Goal: Task Accomplishment & Management: Use online tool/utility

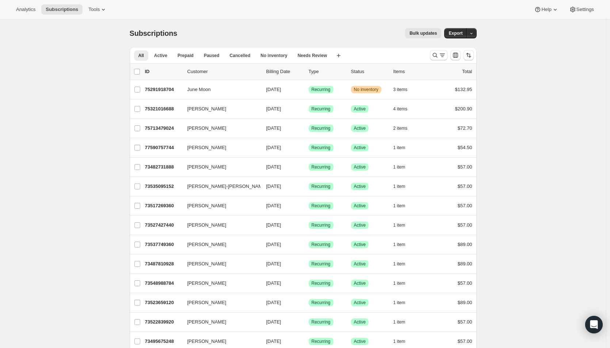
click at [437, 57] on icon "Search and filter results" at bounding box center [435, 55] width 5 height 5
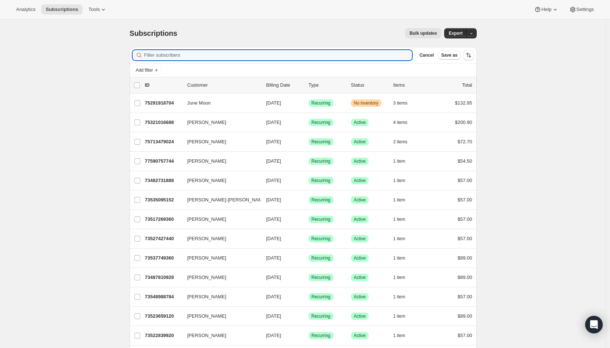
click at [236, 56] on input "Filter subscribers" at bounding box center [278, 55] width 268 height 10
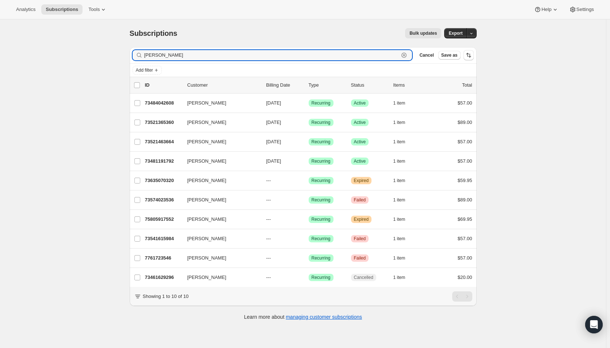
type input "[PERSON_NAME]"
click at [281, 103] on span "[DATE]" at bounding box center [273, 102] width 15 height 5
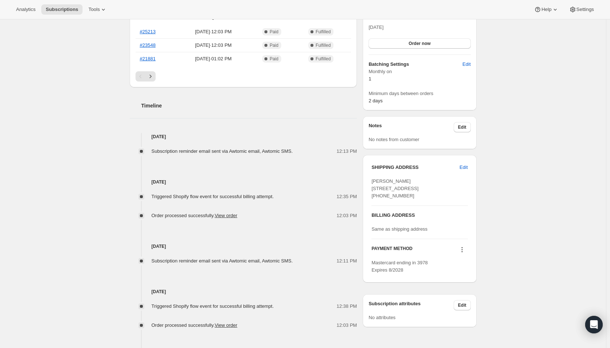
scroll to position [256, 0]
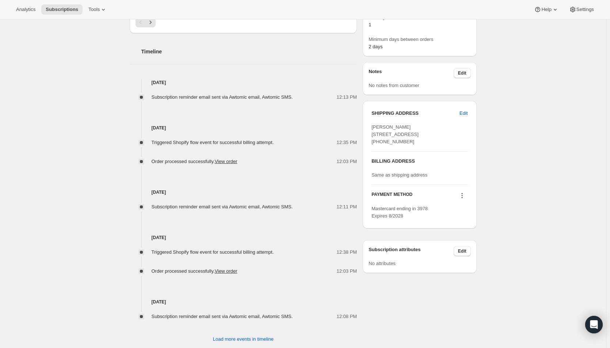
click at [465, 199] on icon at bounding box center [462, 195] width 7 height 7
click at [466, 221] on span "Send link to update card" at bounding box center [463, 223] width 51 height 5
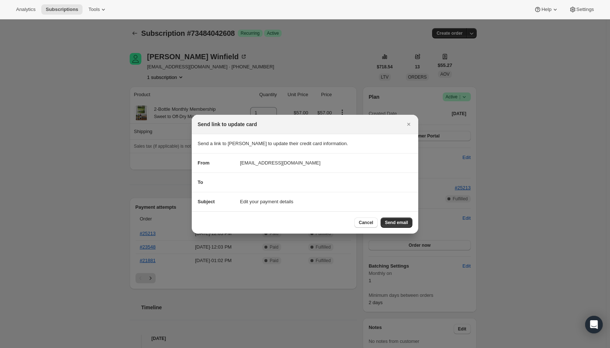
scroll to position [0, 0]
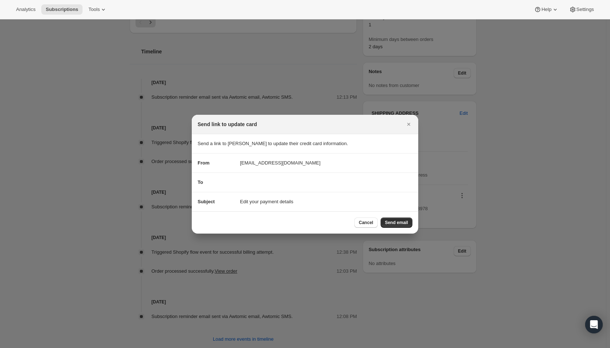
click at [260, 183] on div "To" at bounding box center [305, 182] width 215 height 7
click at [262, 183] on div "To" at bounding box center [305, 182] width 215 height 7
click at [306, 182] on div "To" at bounding box center [305, 182] width 215 height 7
click at [310, 182] on div "To" at bounding box center [305, 182] width 215 height 7
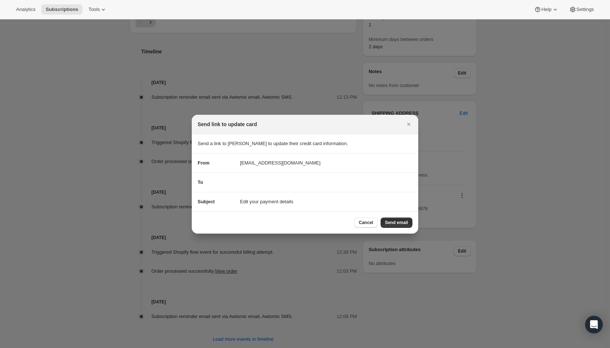
click at [310, 182] on div "To" at bounding box center [305, 182] width 215 height 7
click at [259, 182] on div "To" at bounding box center [305, 182] width 215 height 7
click at [409, 124] on icon "Close" at bounding box center [408, 124] width 3 height 3
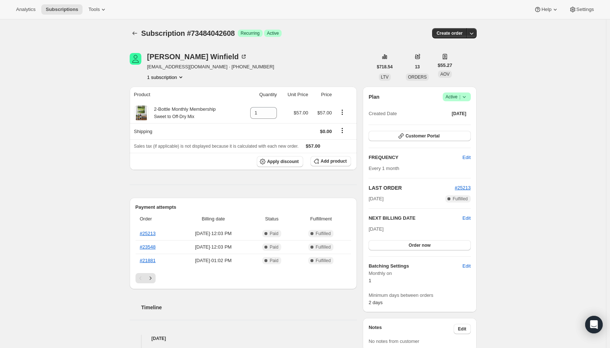
click at [451, 137] on button "Customer Portal" at bounding box center [420, 136] width 102 height 10
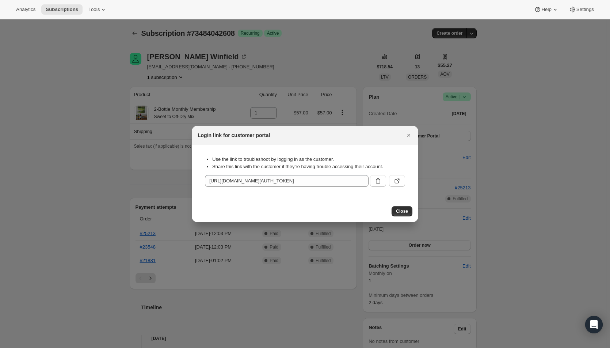
click at [401, 179] on icon ":rec:" at bounding box center [397, 180] width 7 height 7
click at [410, 133] on icon "Close" at bounding box center [408, 135] width 7 height 7
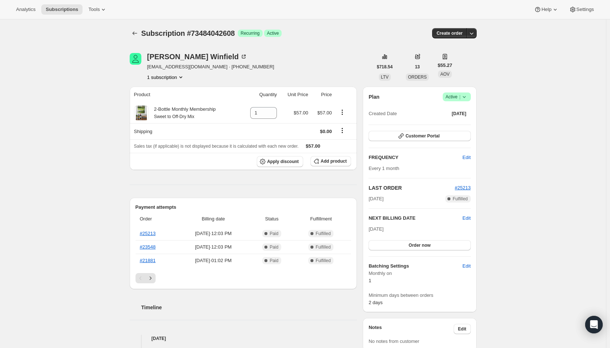
click at [180, 57] on div "[PERSON_NAME]" at bounding box center [197, 56] width 100 height 7
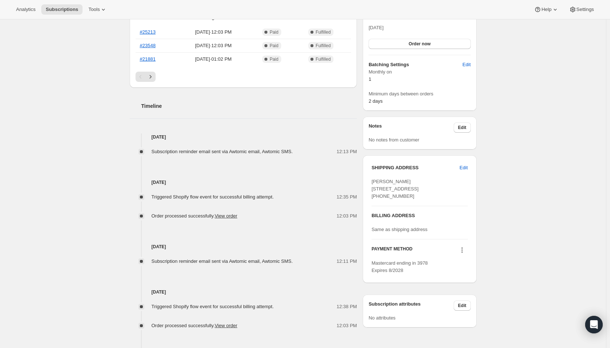
scroll to position [272, 0]
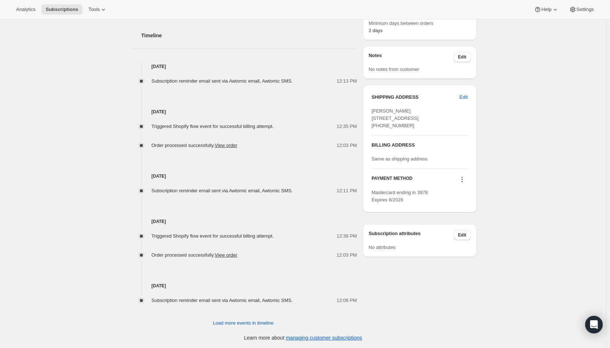
click at [465, 183] on icon at bounding box center [462, 179] width 7 height 7
click at [465, 208] on span "Send link to update card" at bounding box center [463, 207] width 51 height 5
